Goal: Task Accomplishment & Management: Use online tool/utility

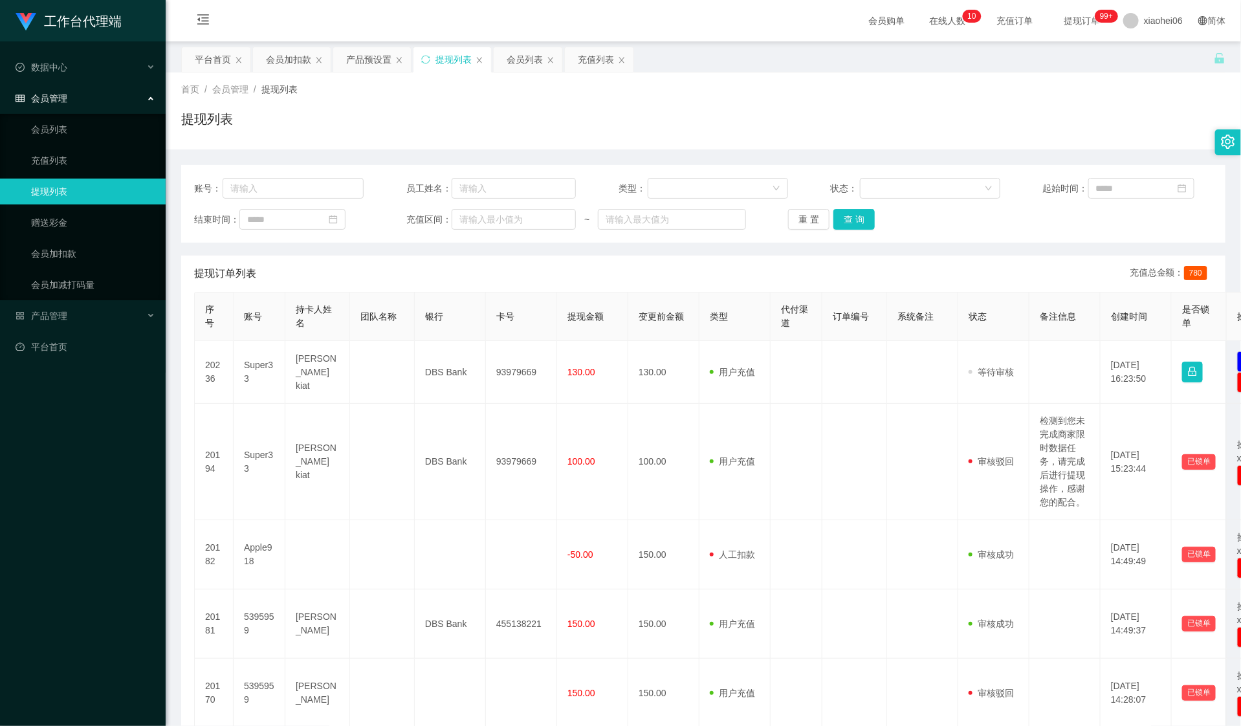
click at [251, 193] on input "text" at bounding box center [293, 188] width 141 height 21
type input "5395959"
click at [855, 212] on button "查 询" at bounding box center [853, 219] width 41 height 21
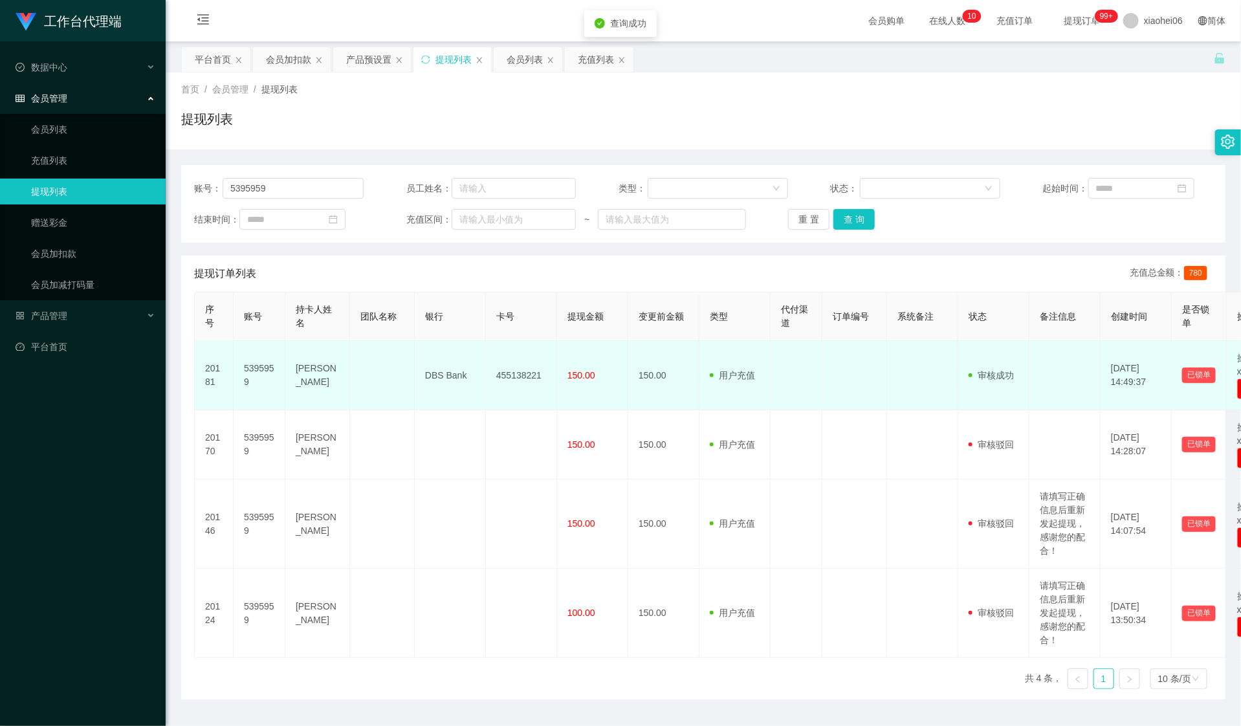
click at [521, 373] on td "455138221" at bounding box center [521, 375] width 71 height 69
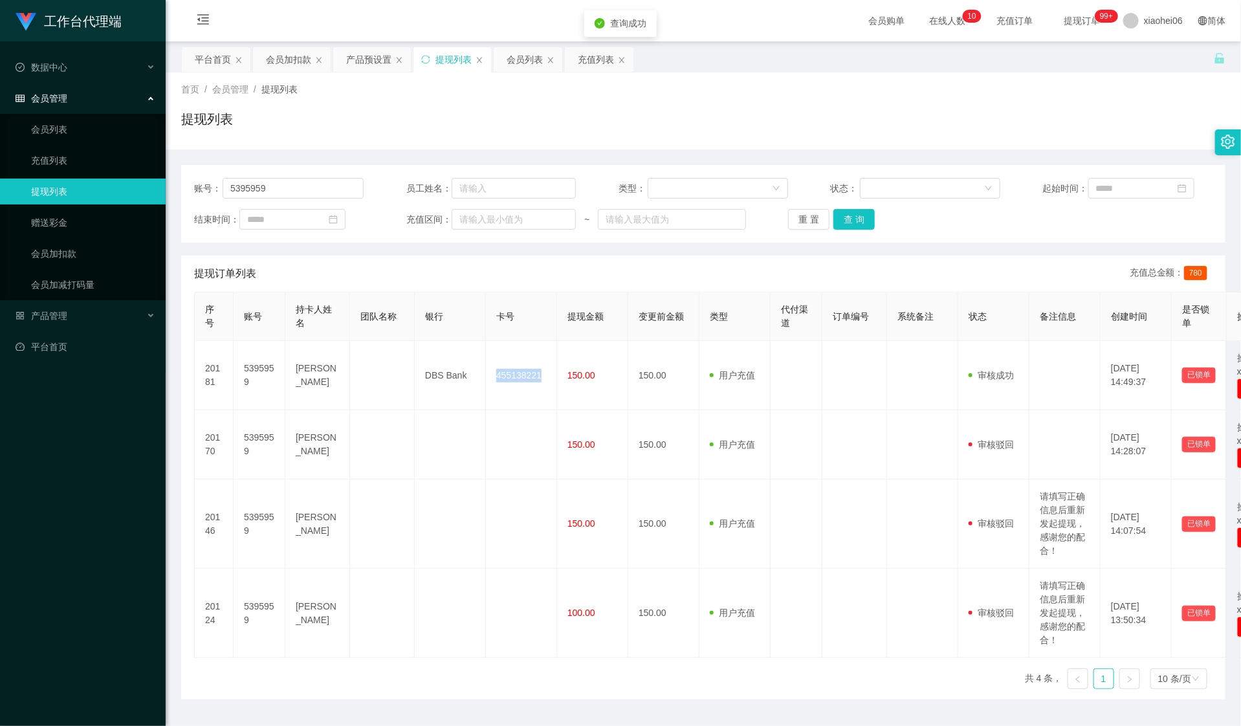
copy td "455138221"
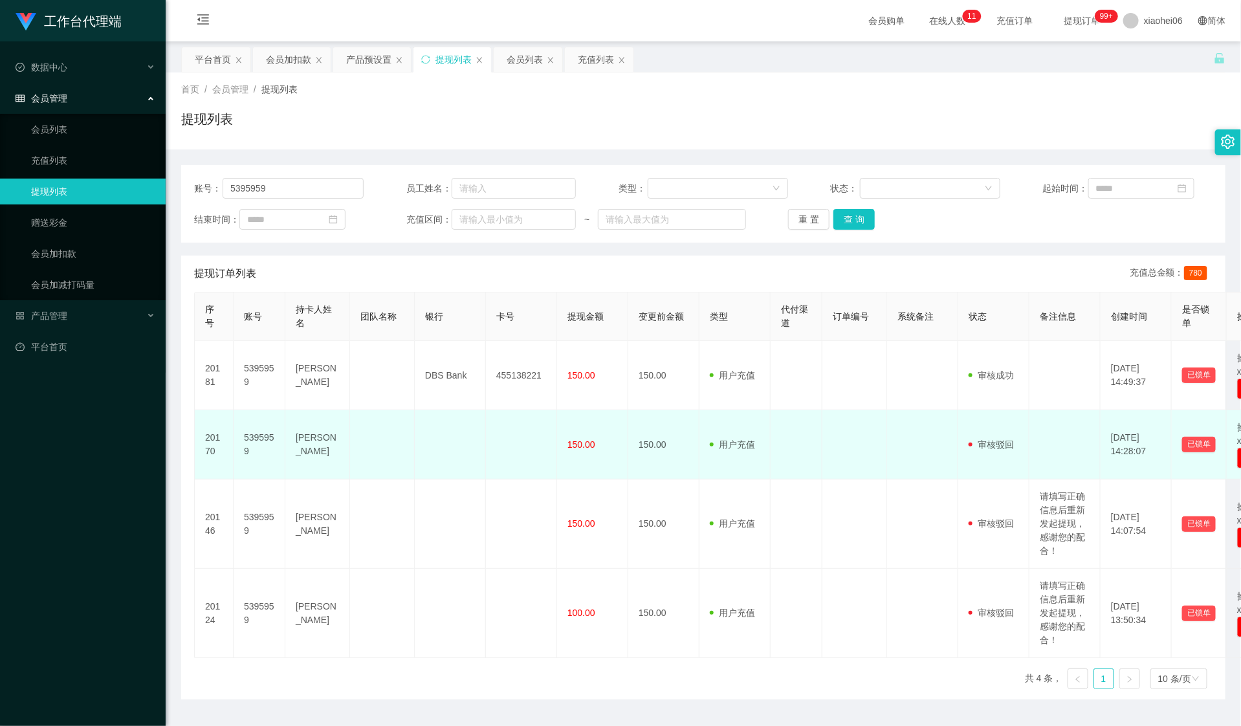
click at [795, 428] on td at bounding box center [797, 444] width 52 height 69
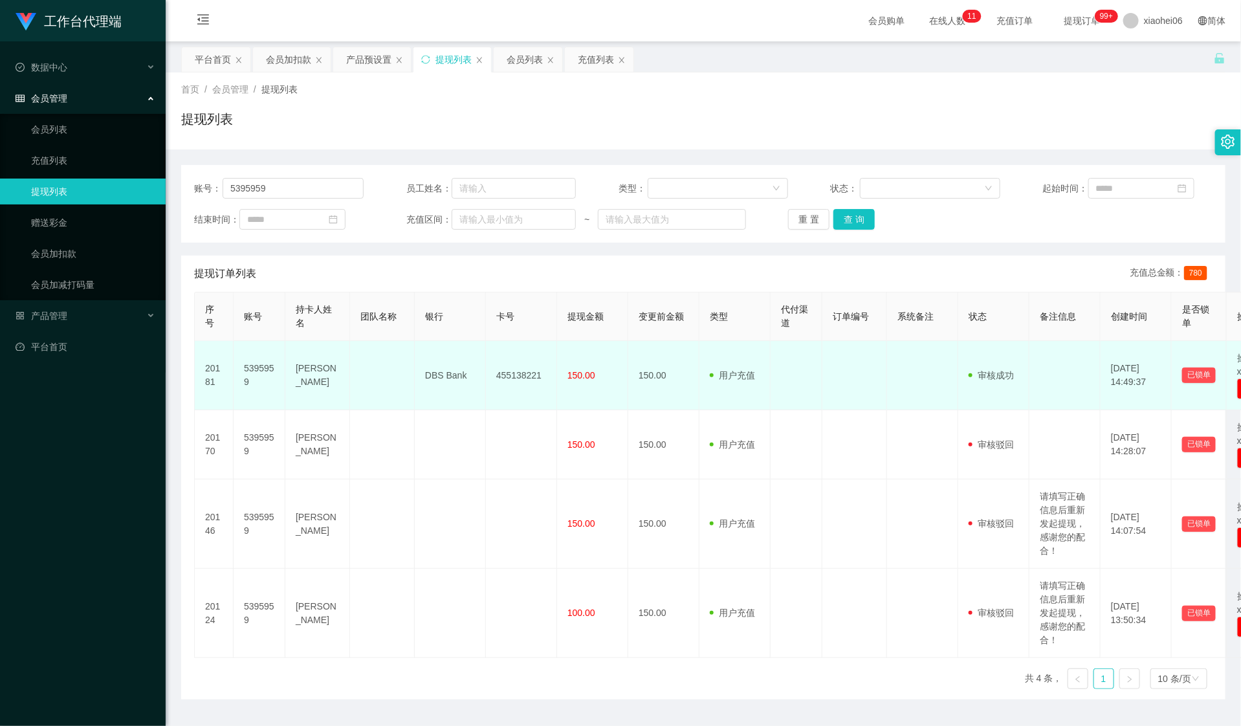
click at [511, 369] on td "455138221" at bounding box center [521, 375] width 71 height 69
click at [513, 369] on td "455138221" at bounding box center [521, 375] width 71 height 69
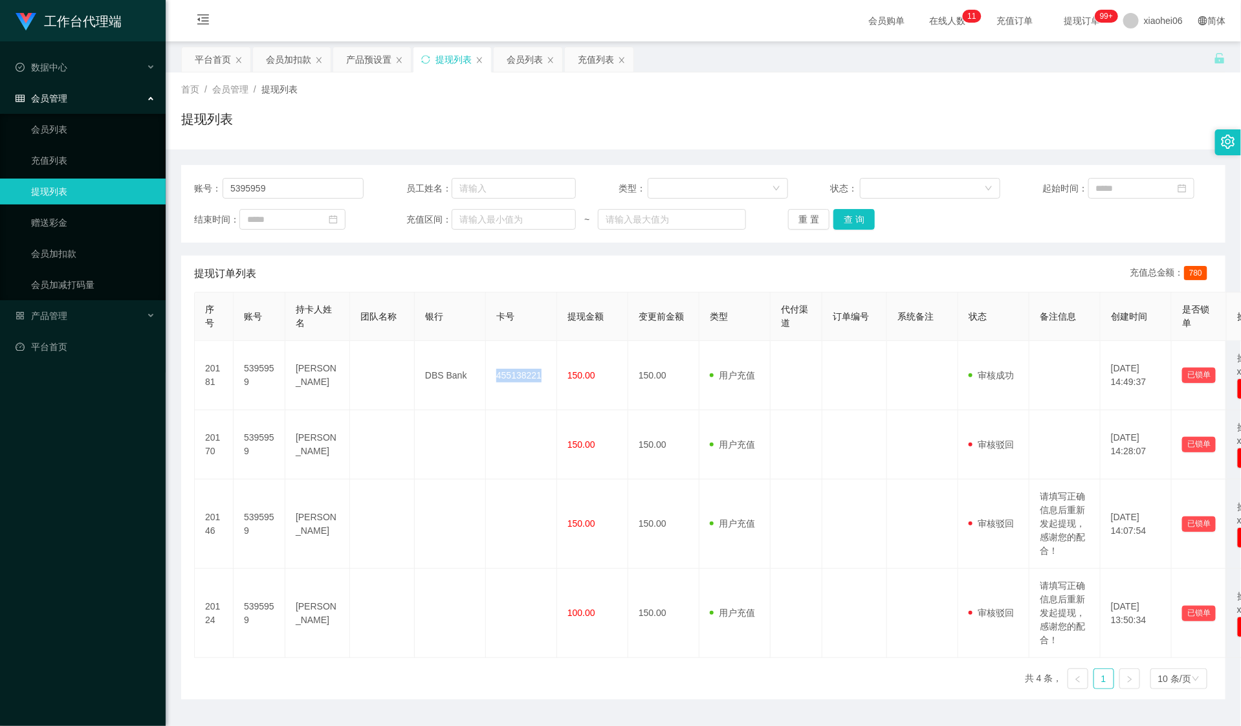
copy td "455138221"
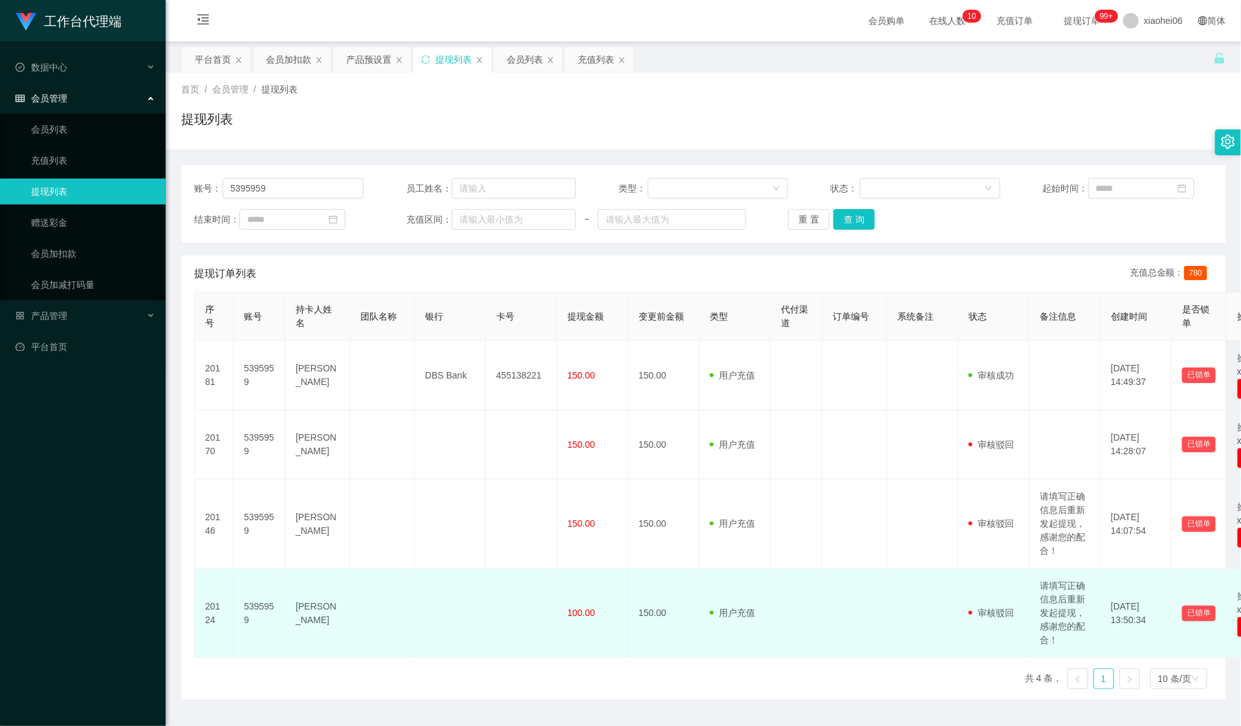
click at [651, 583] on td "150.00" at bounding box center [663, 613] width 71 height 89
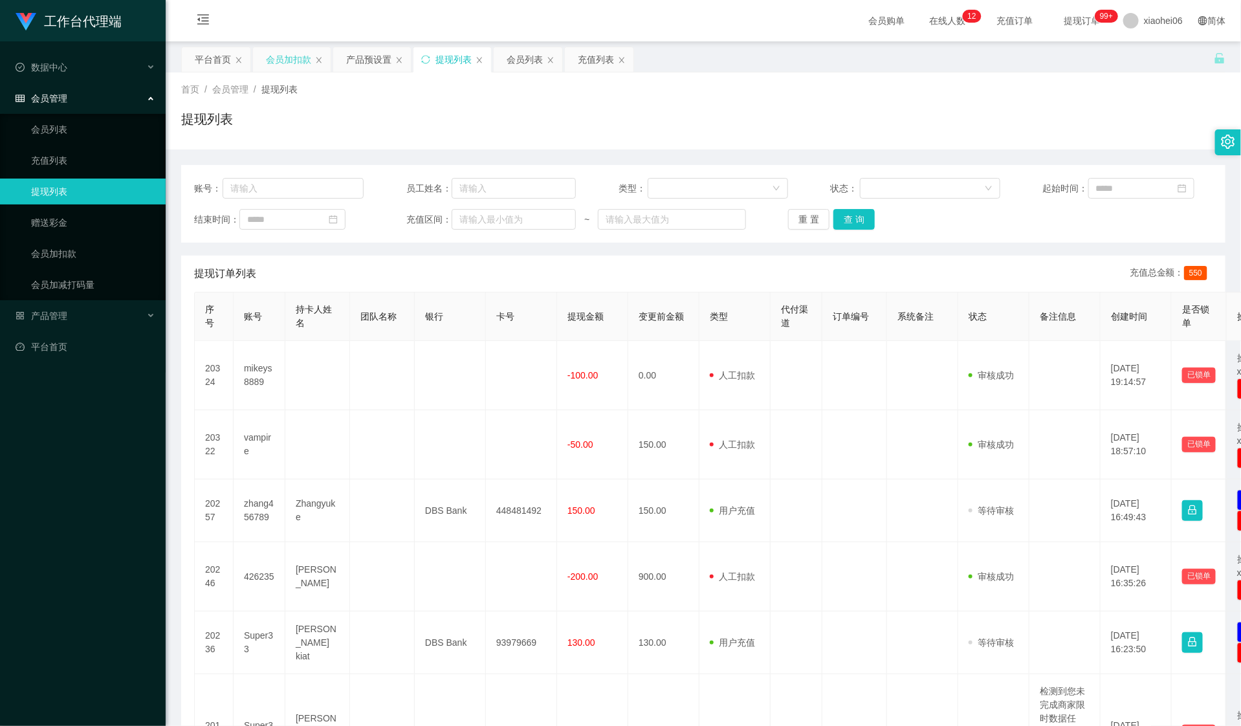
click at [291, 59] on div "会员加扣款" at bounding box center [288, 59] width 45 height 25
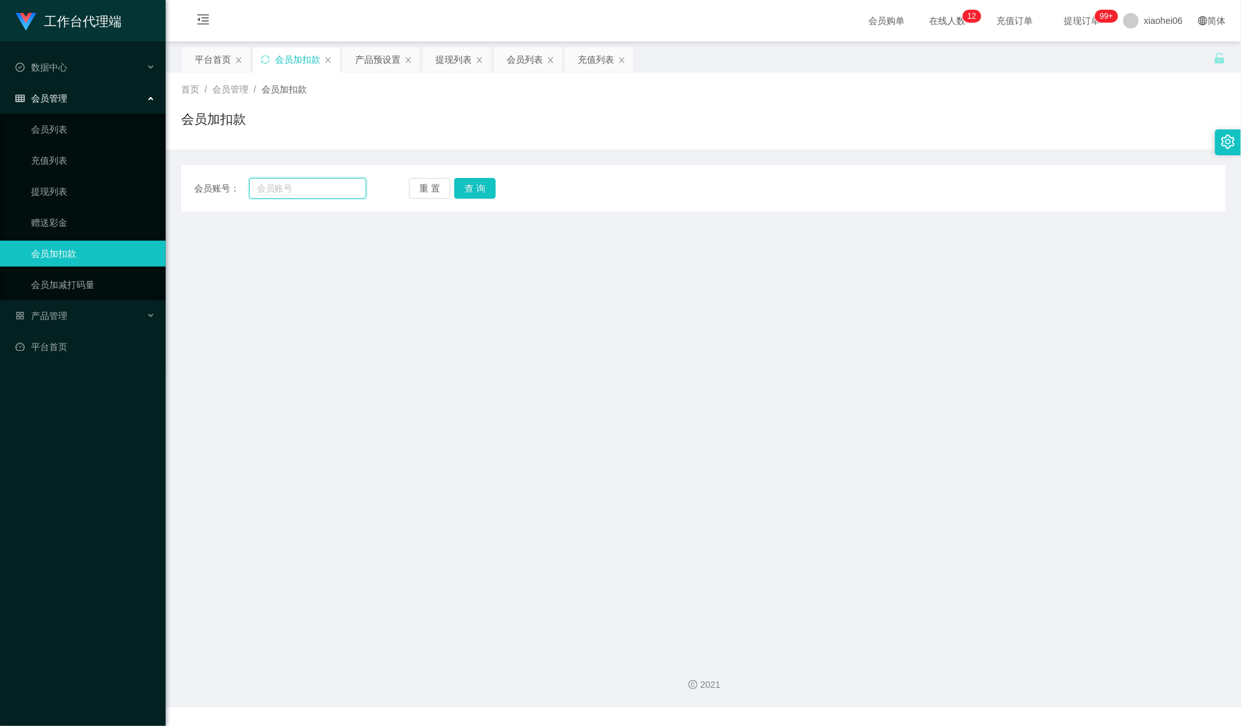
drag, startPoint x: 282, startPoint y: 179, endPoint x: 303, endPoint y: 191, distance: 23.8
click at [282, 181] on input "text" at bounding box center [307, 188] width 117 height 21
paste input "5395959"
type input "5395959"
click at [472, 188] on button "查 询" at bounding box center [474, 188] width 41 height 21
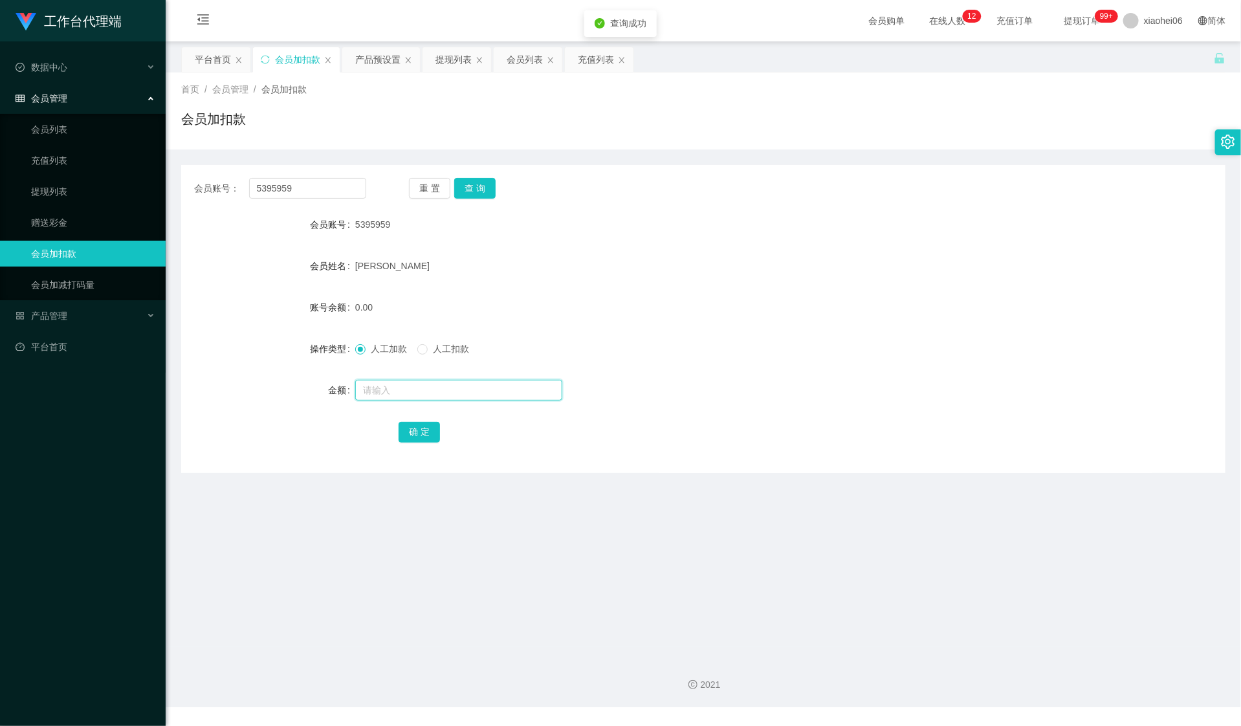
click at [452, 398] on input "text" at bounding box center [458, 390] width 207 height 21
type input "100"
click at [434, 431] on button "确 定" at bounding box center [419, 432] width 41 height 21
drag, startPoint x: 726, startPoint y: 326, endPoint x: 775, endPoint y: 259, distance: 83.0
click at [726, 326] on form "会员账号 5395959 会员姓名 SHI YUE 账号余额 100.00 操作类型 人工加款 人工扣款 金额 确 定" at bounding box center [703, 328] width 1044 height 233
